Goal: Task Accomplishment & Management: Use online tool/utility

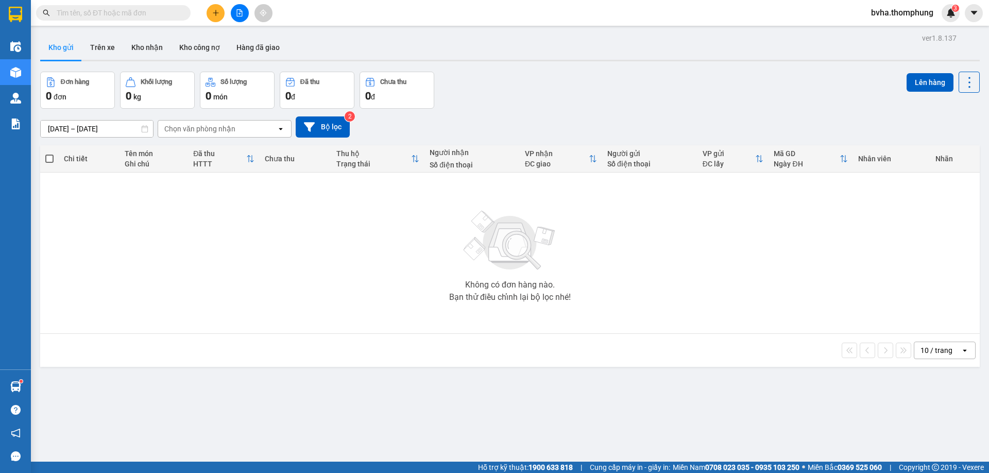
click at [132, 7] on input "text" at bounding box center [118, 12] width 122 height 11
type input "D"
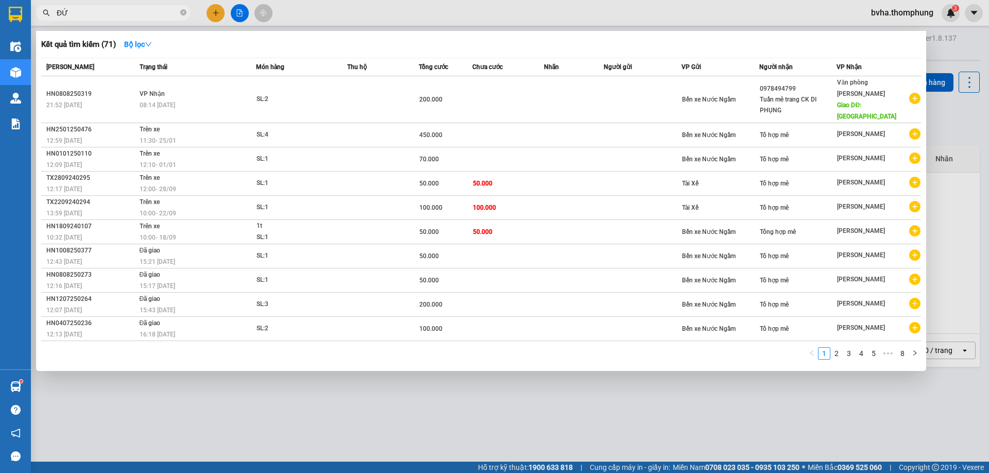
type input "ĐỨC"
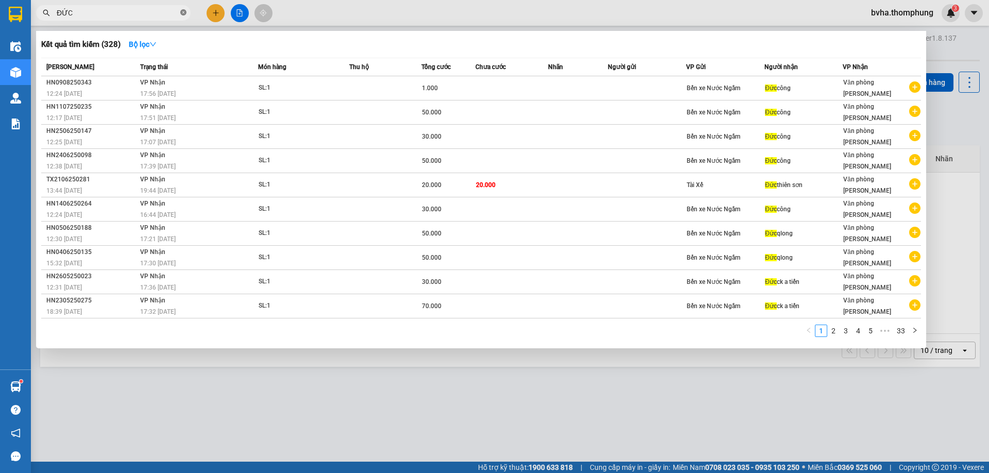
click at [182, 14] on icon "close-circle" at bounding box center [183, 12] width 6 height 6
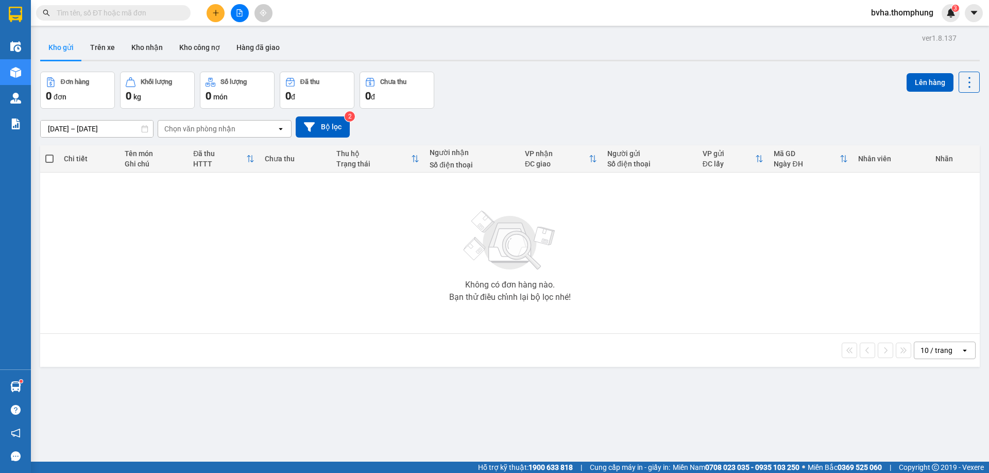
click at [245, 11] on button at bounding box center [240, 13] width 18 height 18
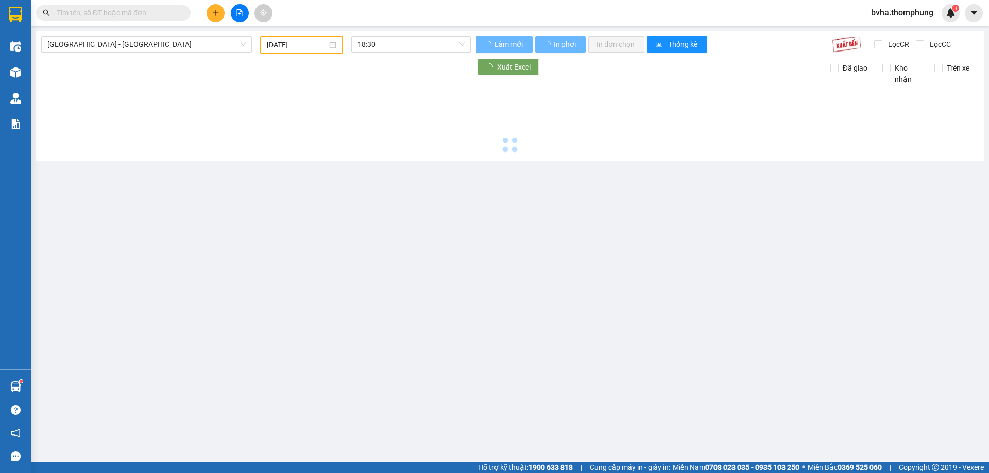
type input "[DATE]"
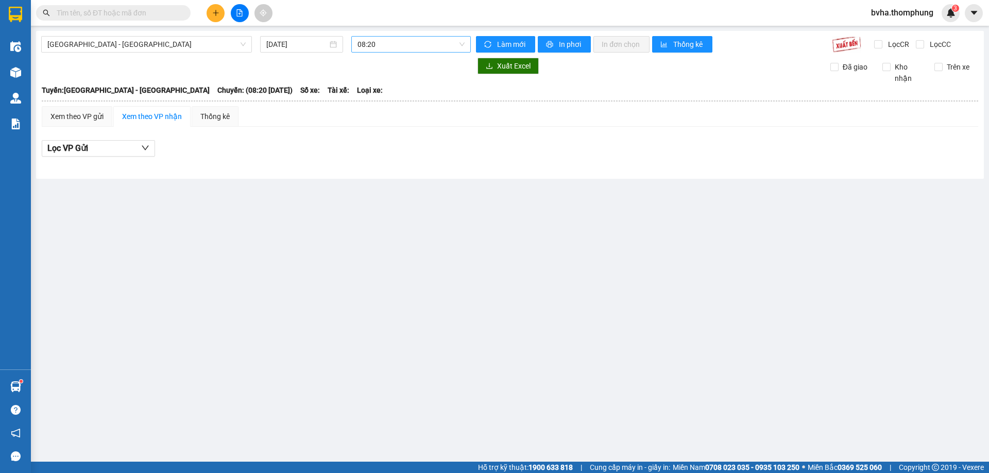
click at [392, 48] on span "08:20" at bounding box center [411, 44] width 107 height 15
click at [375, 98] on div "10:00" at bounding box center [398, 97] width 80 height 11
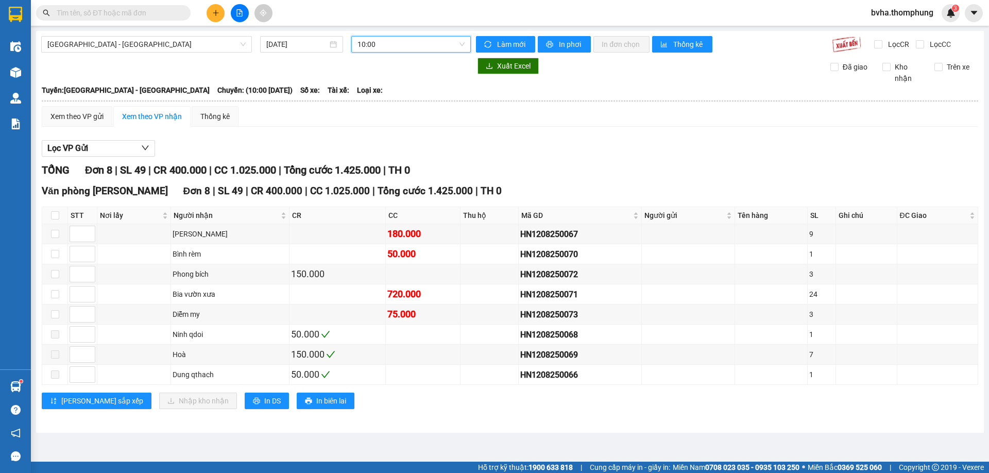
click at [399, 45] on span "10:00" at bounding box center [411, 44] width 107 height 15
click at [372, 113] on div "12:00" at bounding box center [398, 114] width 80 height 11
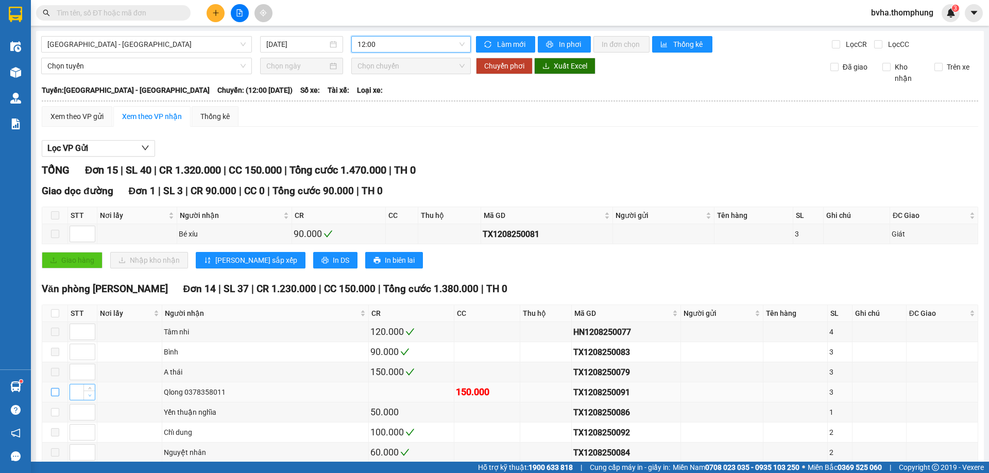
drag, startPoint x: 54, startPoint y: 392, endPoint x: 83, endPoint y: 392, distance: 29.4
click at [55, 392] on input "checkbox" at bounding box center [55, 392] width 8 height 8
checkbox input "true"
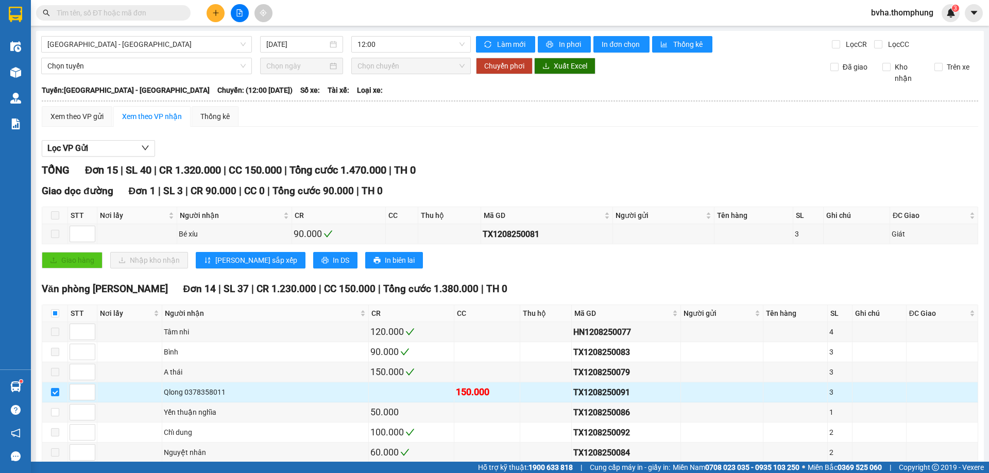
scroll to position [195, 0]
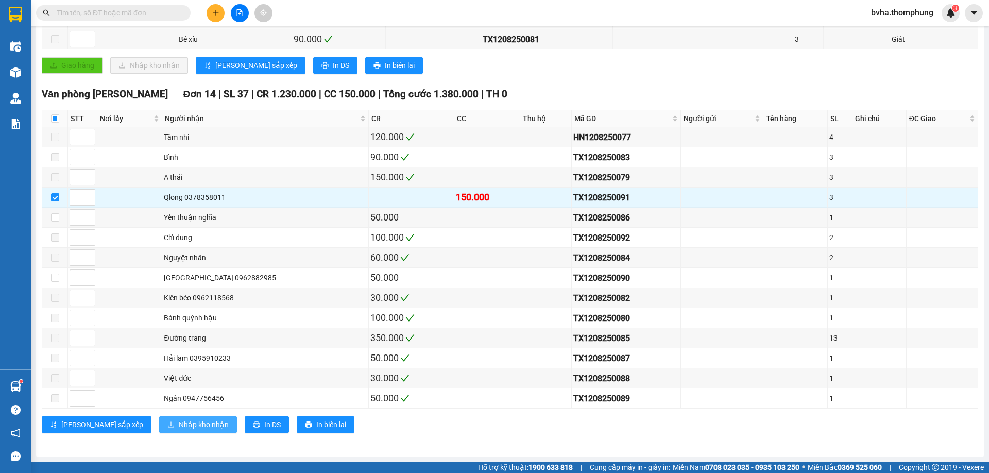
click at [179, 422] on span "Nhập kho nhận" at bounding box center [204, 424] width 50 height 11
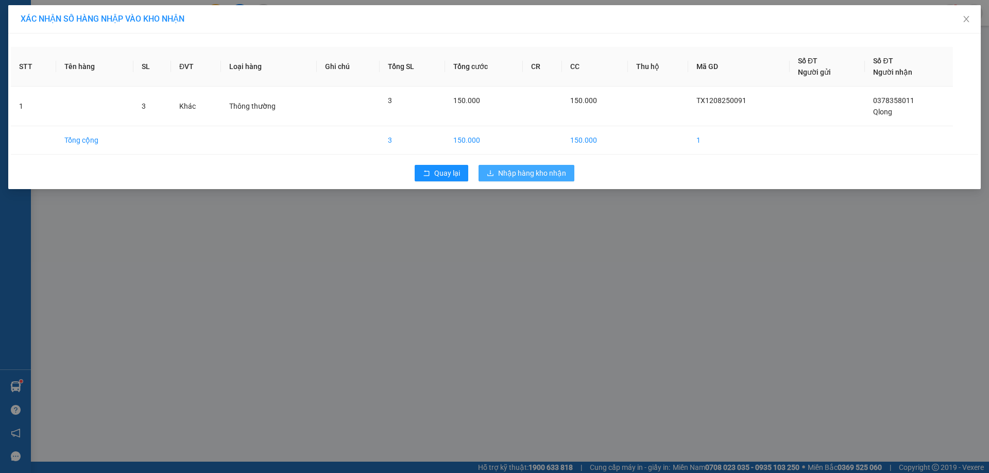
click at [502, 175] on span "Nhập hàng kho nhận" at bounding box center [532, 172] width 68 height 11
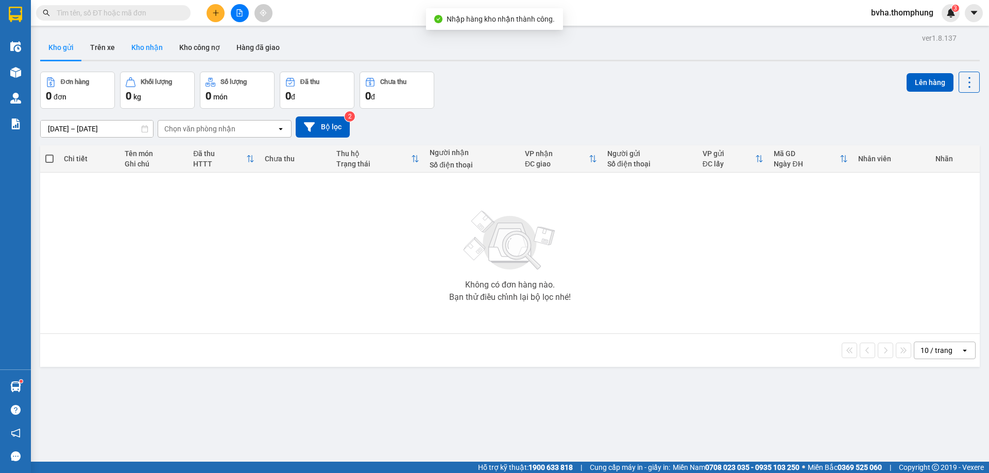
click at [150, 47] on button "Kho nhận" at bounding box center [147, 47] width 48 height 25
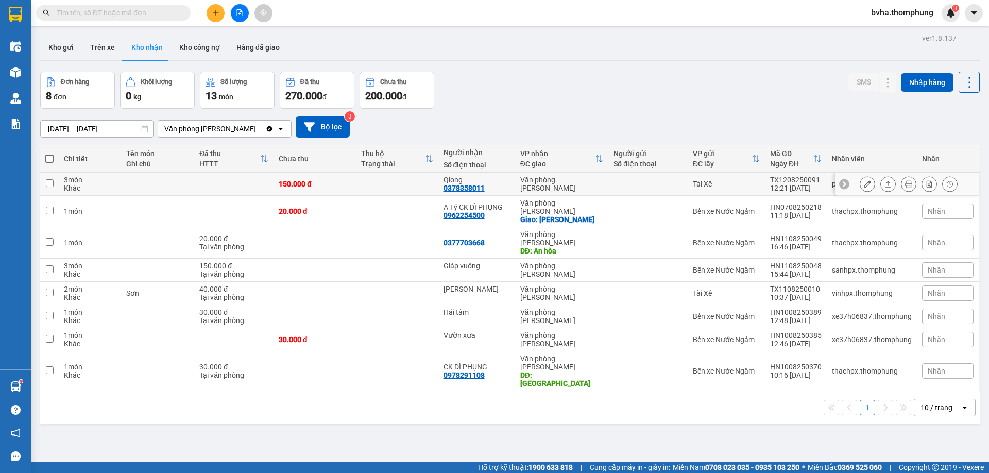
click at [864, 183] on icon at bounding box center [867, 183] width 7 height 7
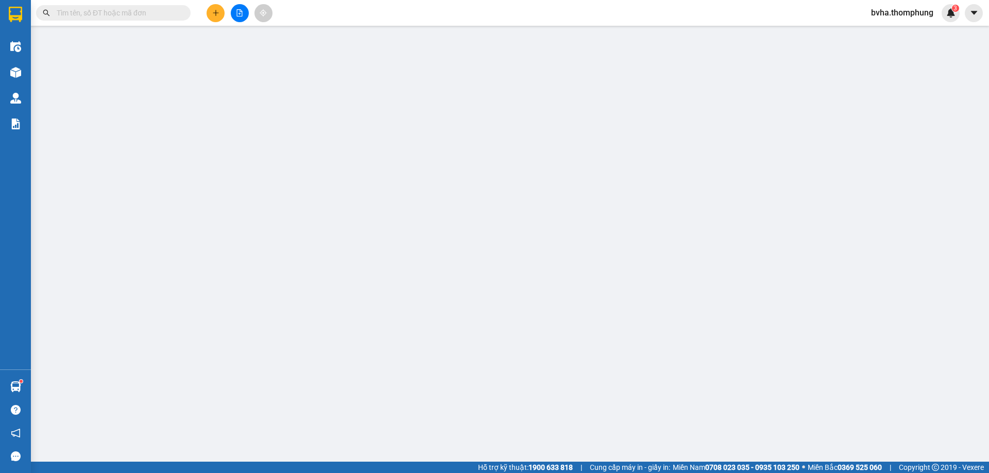
type input "0378358011"
type input "Qlong"
type input "150.000"
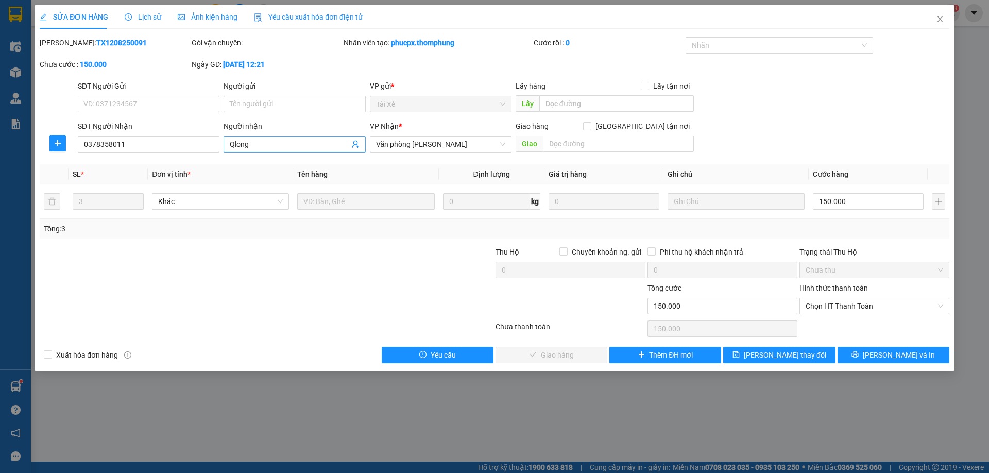
click at [291, 147] on input "Qlong" at bounding box center [289, 144] width 119 height 11
click at [898, 311] on span "Chọn HT Thanh Toán" at bounding box center [875, 305] width 138 height 15
type input "Qlong CK DÌ PHỤNG"
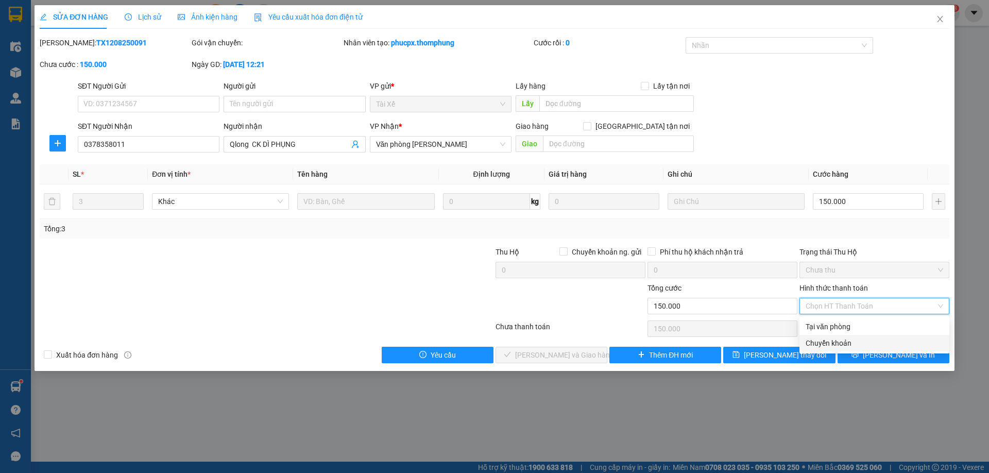
click at [831, 342] on div "Chuyển khoản" at bounding box center [875, 342] width 138 height 11
type input "0"
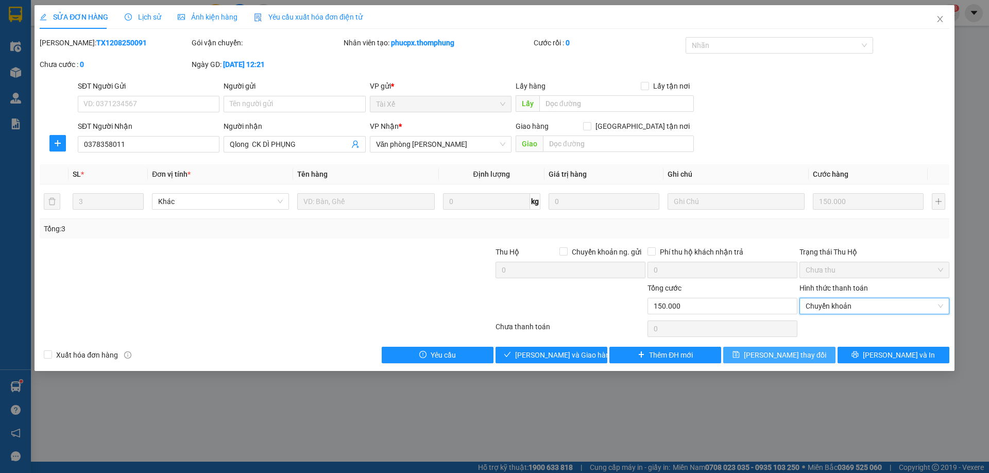
click at [796, 356] on span "[PERSON_NAME] thay đổi" at bounding box center [785, 354] width 82 height 11
